Goal: Task Accomplishment & Management: Use online tool/utility

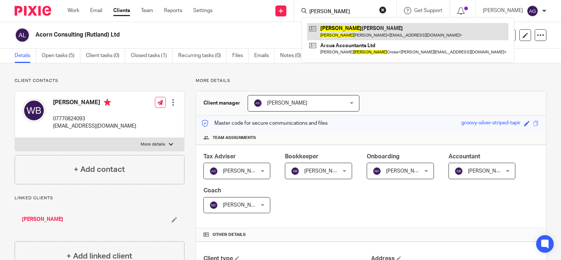
type input "[PERSON_NAME]"
click at [349, 38] on link at bounding box center [407, 31] width 201 height 17
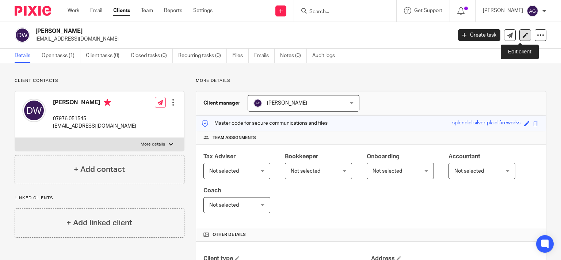
click at [523, 33] on icon at bounding box center [525, 35] width 5 height 5
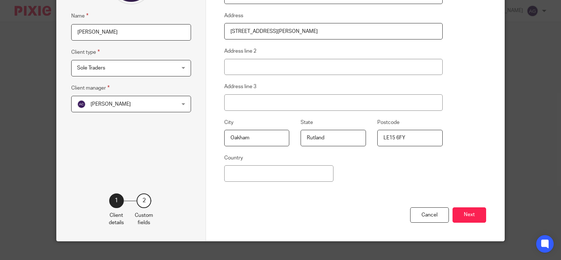
scroll to position [117, 0]
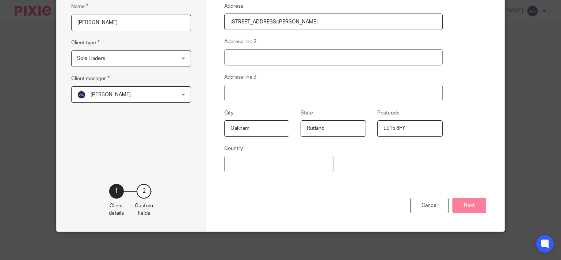
click at [472, 207] on button "Next" at bounding box center [470, 206] width 34 height 16
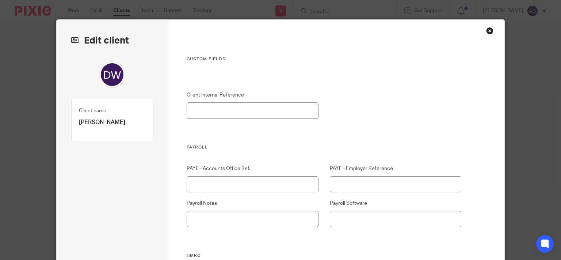
scroll to position [0, 0]
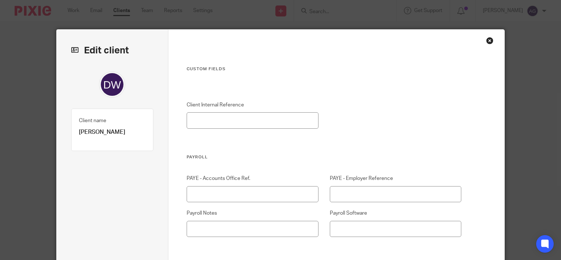
click at [487, 38] on div "Close this dialog window" at bounding box center [489, 40] width 7 height 7
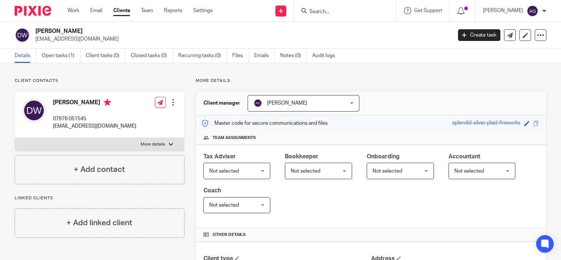
click at [123, 10] on link "Clients" at bounding box center [121, 10] width 17 height 7
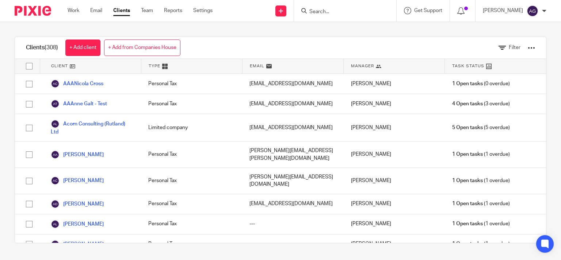
click at [348, 11] on input "Search" at bounding box center [342, 12] width 66 height 7
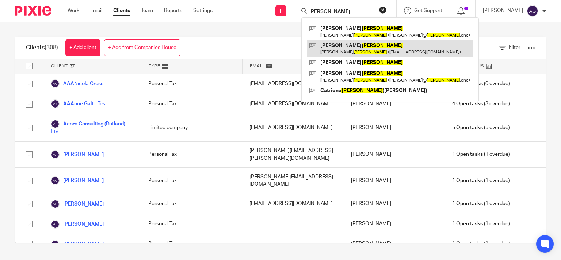
type input "macdonald"
click at [371, 50] on link at bounding box center [390, 48] width 166 height 17
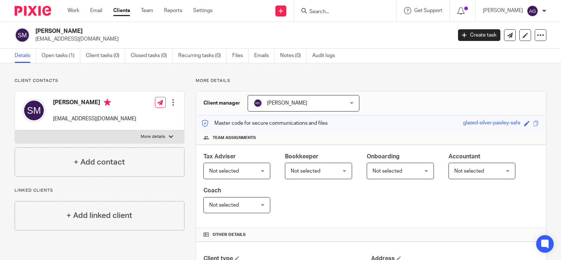
click at [343, 7] on form at bounding box center [348, 10] width 78 height 9
click at [343, 9] on input "Search" at bounding box center [342, 12] width 66 height 7
type input "trine"
click at [356, 28] on link at bounding box center [358, 28] width 102 height 11
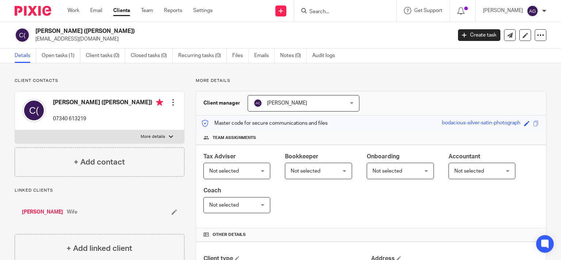
click at [336, 44] on div "[PERSON_NAME] ([PERSON_NAME]) [EMAIL_ADDRESS][DOMAIN_NAME] Create task Update f…" at bounding box center [280, 35] width 561 height 27
click at [355, 7] on form at bounding box center [348, 10] width 78 height 9
click at [340, 11] on input "Search" at bounding box center [342, 12] width 66 height 7
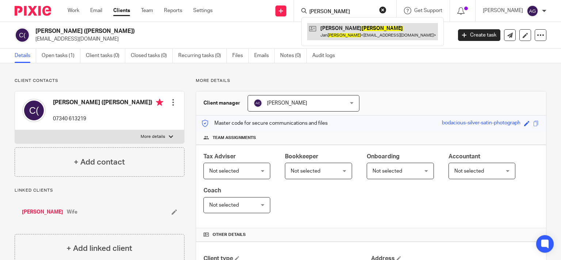
type input "reynolds"
click at [354, 33] on link at bounding box center [372, 31] width 131 height 17
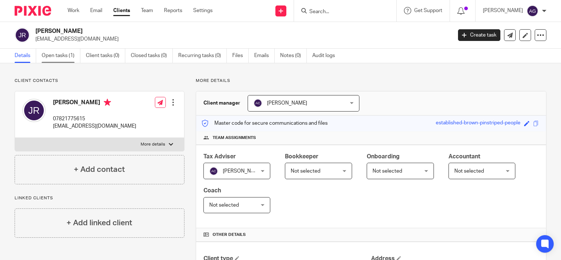
click at [60, 56] on link "Open tasks (1)" at bounding box center [61, 56] width 39 height 14
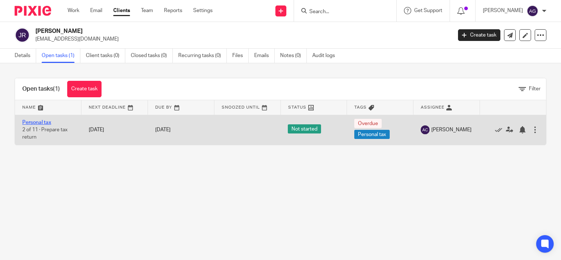
click at [37, 122] on link "Personal tax" at bounding box center [36, 122] width 29 height 5
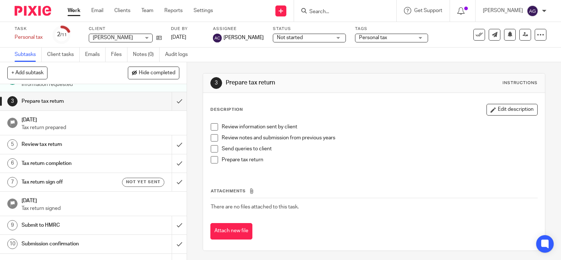
scroll to position [18, 0]
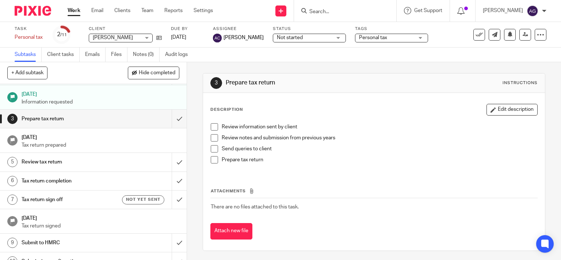
click at [340, 13] on input "Search" at bounding box center [342, 12] width 66 height 7
type input "whitworth"
click at [361, 29] on link at bounding box center [356, 28] width 98 height 11
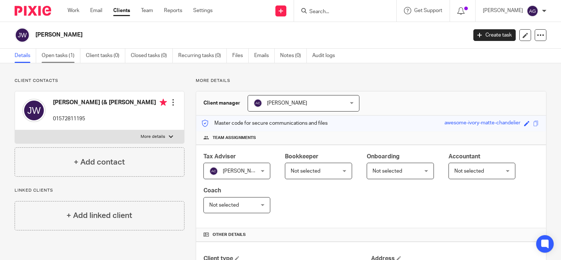
click at [53, 57] on link "Open tasks (1)" at bounding box center [61, 56] width 39 height 14
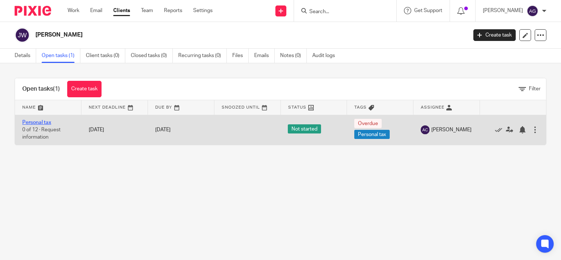
click at [37, 122] on link "Personal tax" at bounding box center [36, 122] width 29 height 5
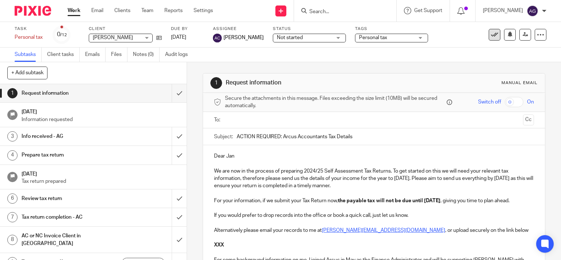
click at [491, 34] on icon at bounding box center [494, 34] width 7 height 7
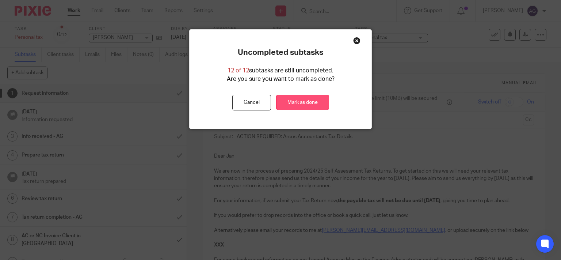
click at [289, 99] on link "Mark as done" at bounding box center [302, 103] width 53 height 16
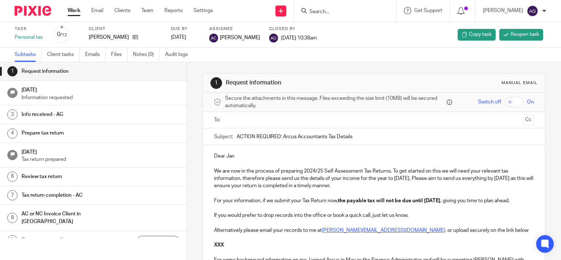
click at [350, 7] on form at bounding box center [348, 10] width 78 height 9
drag, startPoint x: 342, startPoint y: 20, endPoint x: 342, endPoint y: 14, distance: 6.2
click at [342, 19] on div at bounding box center [345, 11] width 102 height 22
click at [342, 11] on input "Search" at bounding box center [342, 12] width 66 height 7
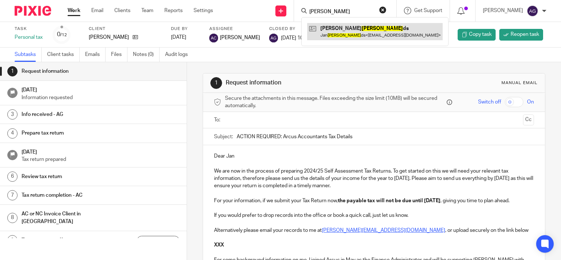
type input "reynol"
click at [355, 32] on link at bounding box center [375, 31] width 136 height 17
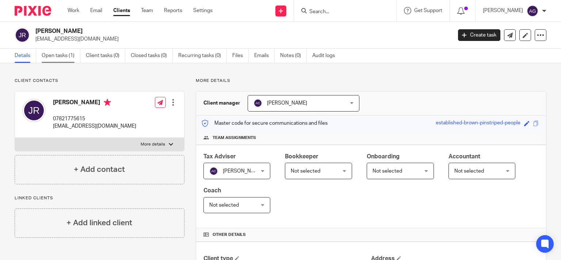
click at [59, 54] on link "Open tasks (1)" at bounding box center [61, 56] width 39 height 14
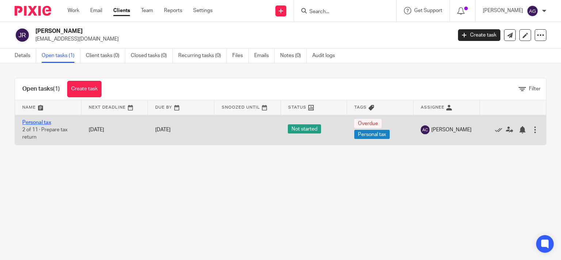
click at [42, 122] on link "Personal tax" at bounding box center [36, 122] width 29 height 5
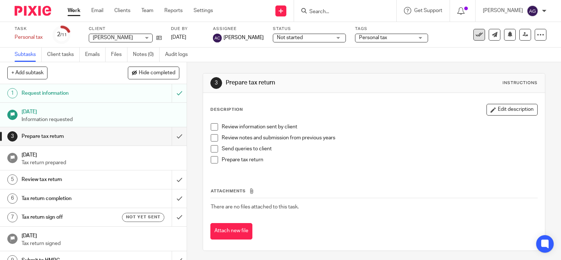
click at [476, 35] on icon at bounding box center [479, 34] width 7 height 7
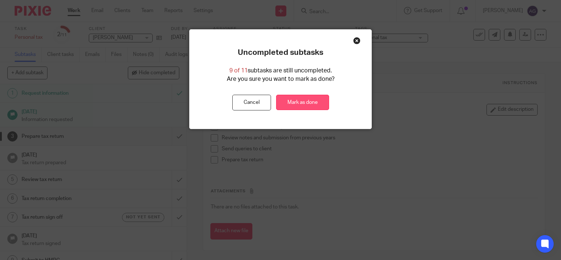
click at [296, 101] on link "Mark as done" at bounding box center [302, 103] width 53 height 16
